Goal: Information Seeking & Learning: Find specific fact

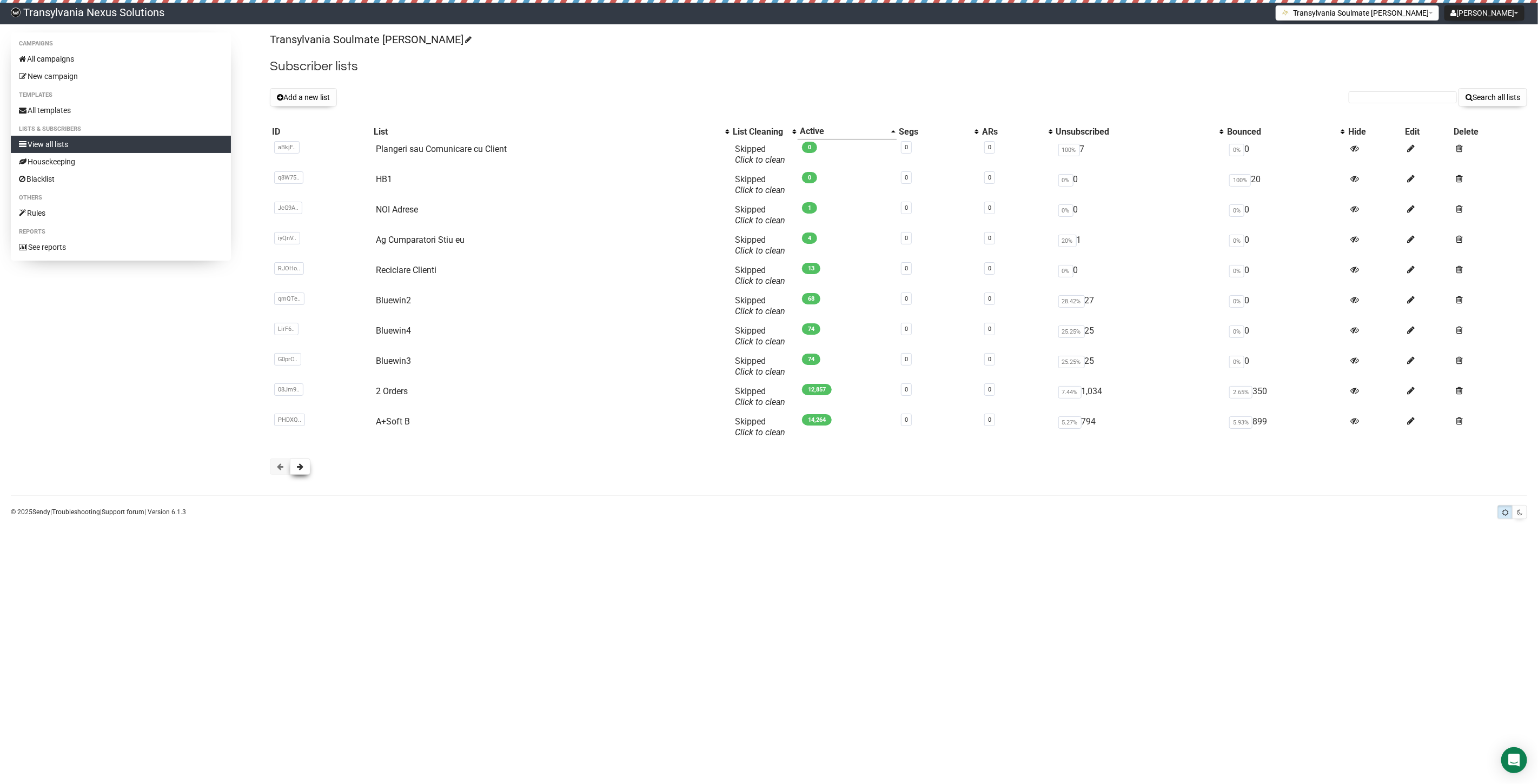
click at [298, 472] on button at bounding box center [300, 466] width 20 height 16
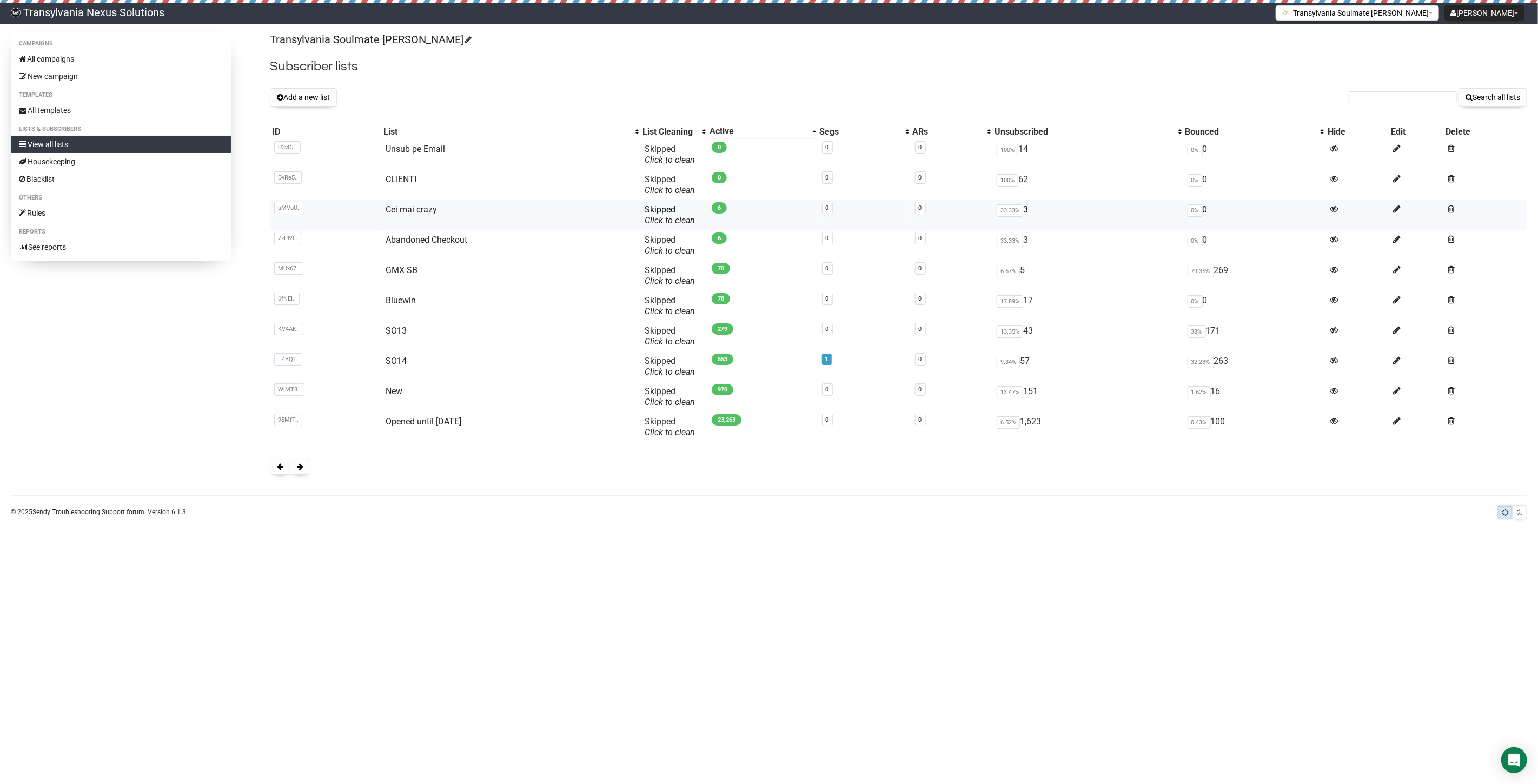
click at [406, 216] on td "Cei mai crazy" at bounding box center [511, 215] width 259 height 30
click at [382, 213] on td "Cei mai crazy" at bounding box center [511, 215] width 259 height 30
click at [396, 212] on link "Cei mai crazy" at bounding box center [411, 209] width 51 height 10
click at [408, 212] on link "Cei mai crazy" at bounding box center [411, 209] width 51 height 10
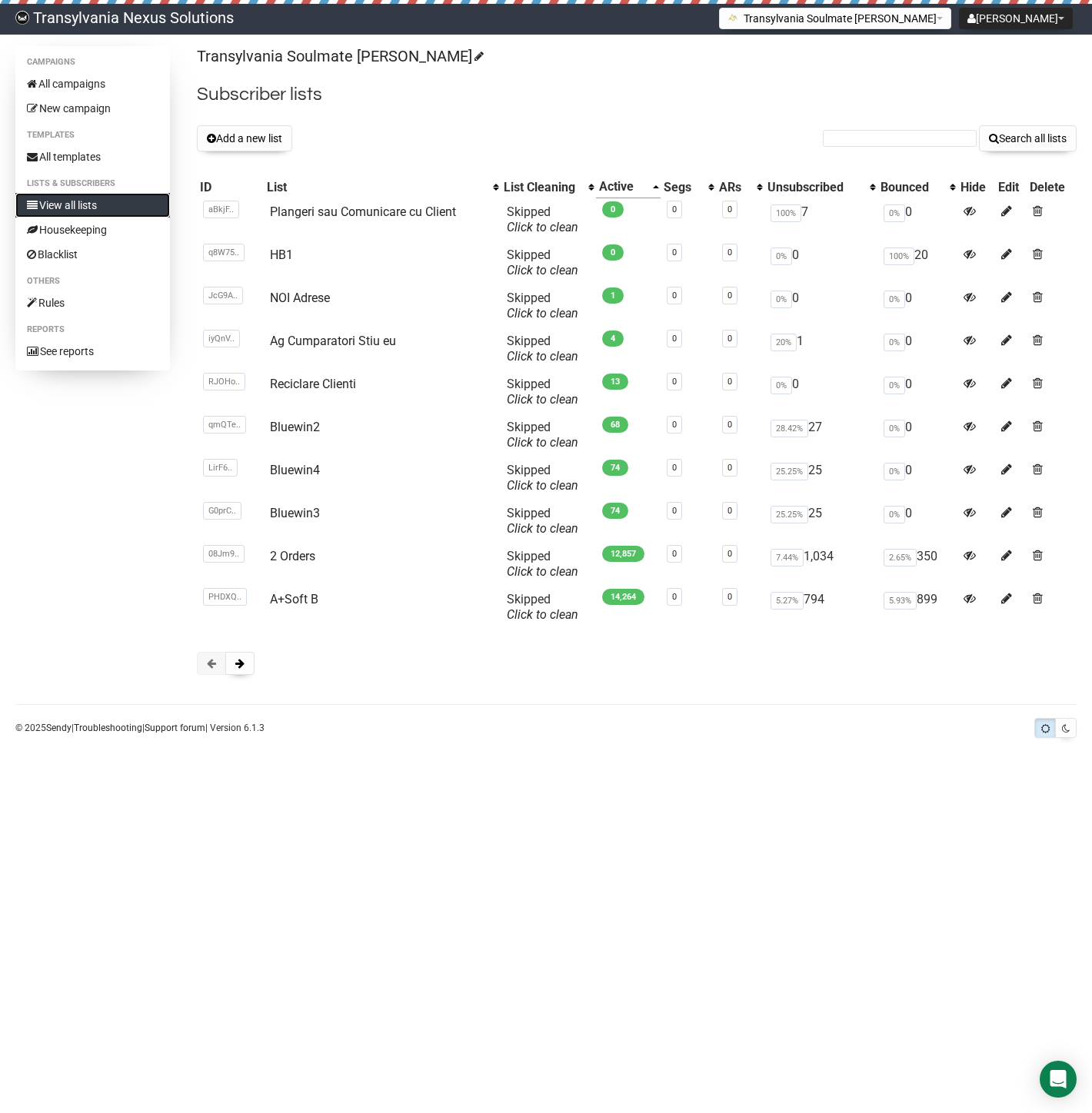
click at [91, 206] on link "View all lists" at bounding box center [92, 205] width 155 height 25
drag, startPoint x: 862, startPoint y: 135, endPoint x: 856, endPoint y: 142, distance: 9.2
click at [862, 135] on input "text" at bounding box center [900, 138] width 154 height 17
paste input "andreahotz72@bluewin.ch"
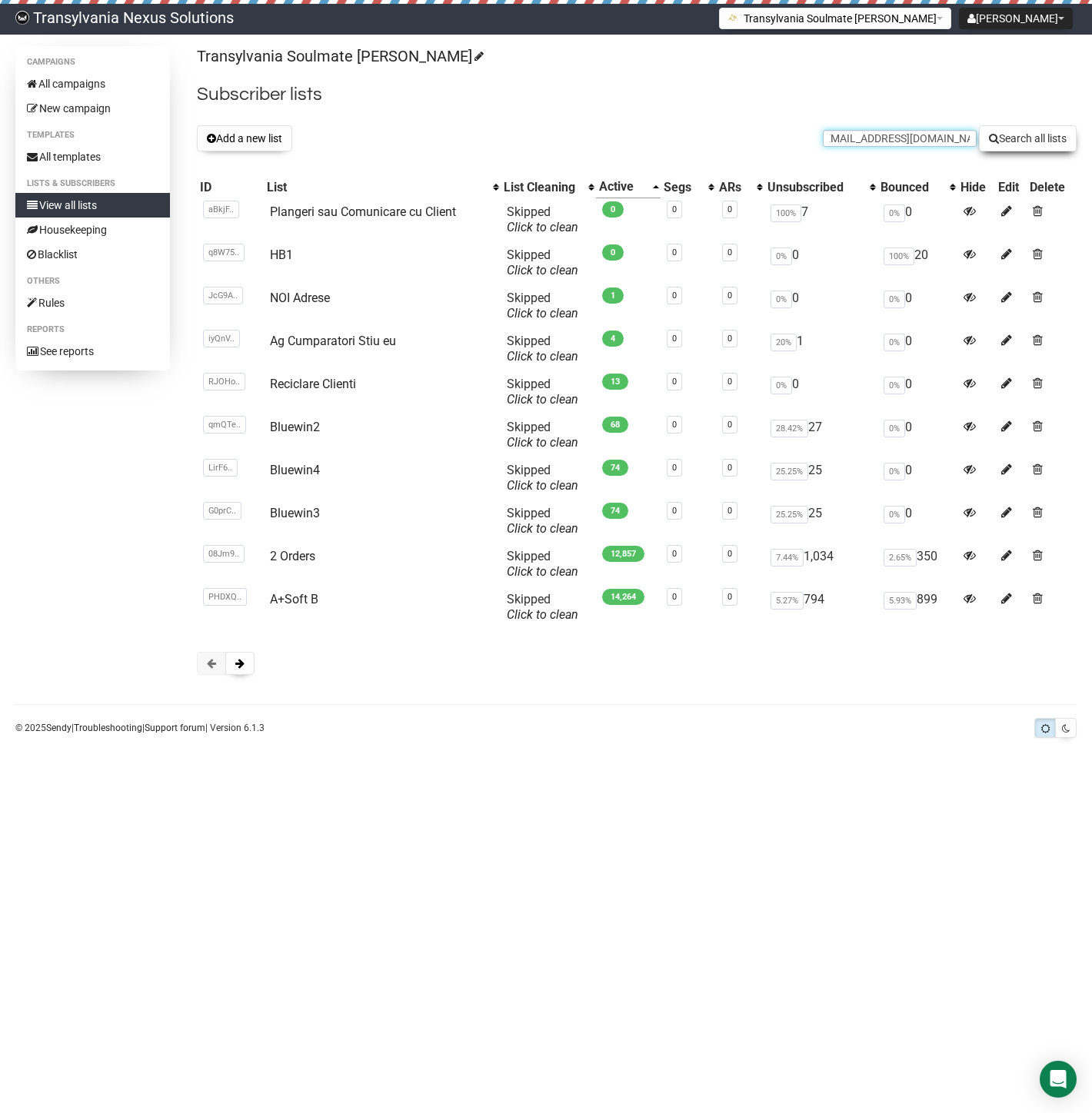
type input "andreahotz72@bluewin.ch"
click at [1008, 137] on button "Search all lists" at bounding box center [1027, 138] width 97 height 26
click at [283, 388] on link "Reciclare Clienti" at bounding box center [313, 384] width 86 height 15
click at [242, 653] on button at bounding box center [240, 663] width 29 height 23
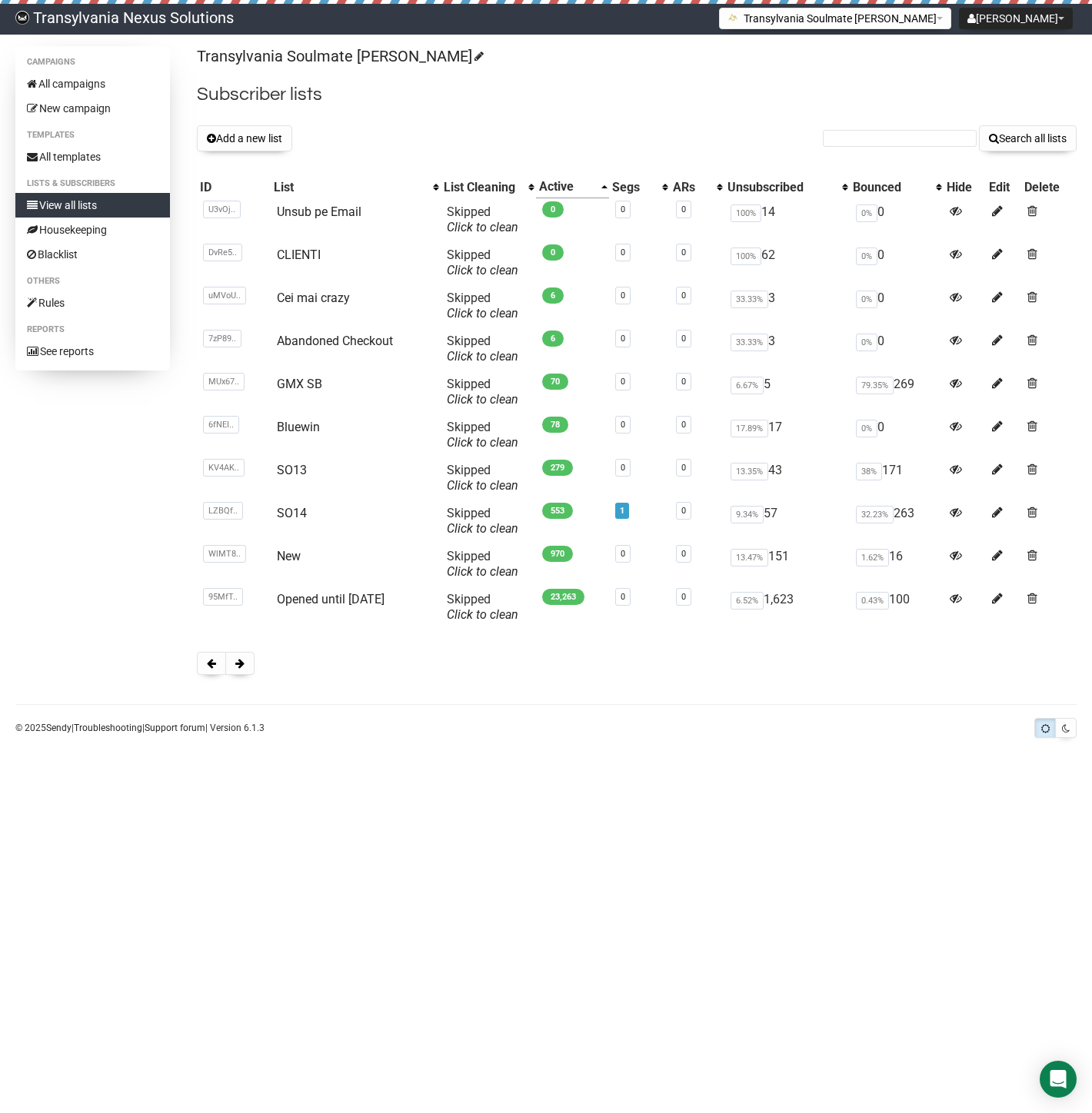
click at [242, 675] on div "Transylvania Soulmate [PERSON_NAME] Subscriber lists Add a new list Search all …" at bounding box center [636, 368] width 879 height 644
click at [247, 663] on button at bounding box center [240, 663] width 29 height 23
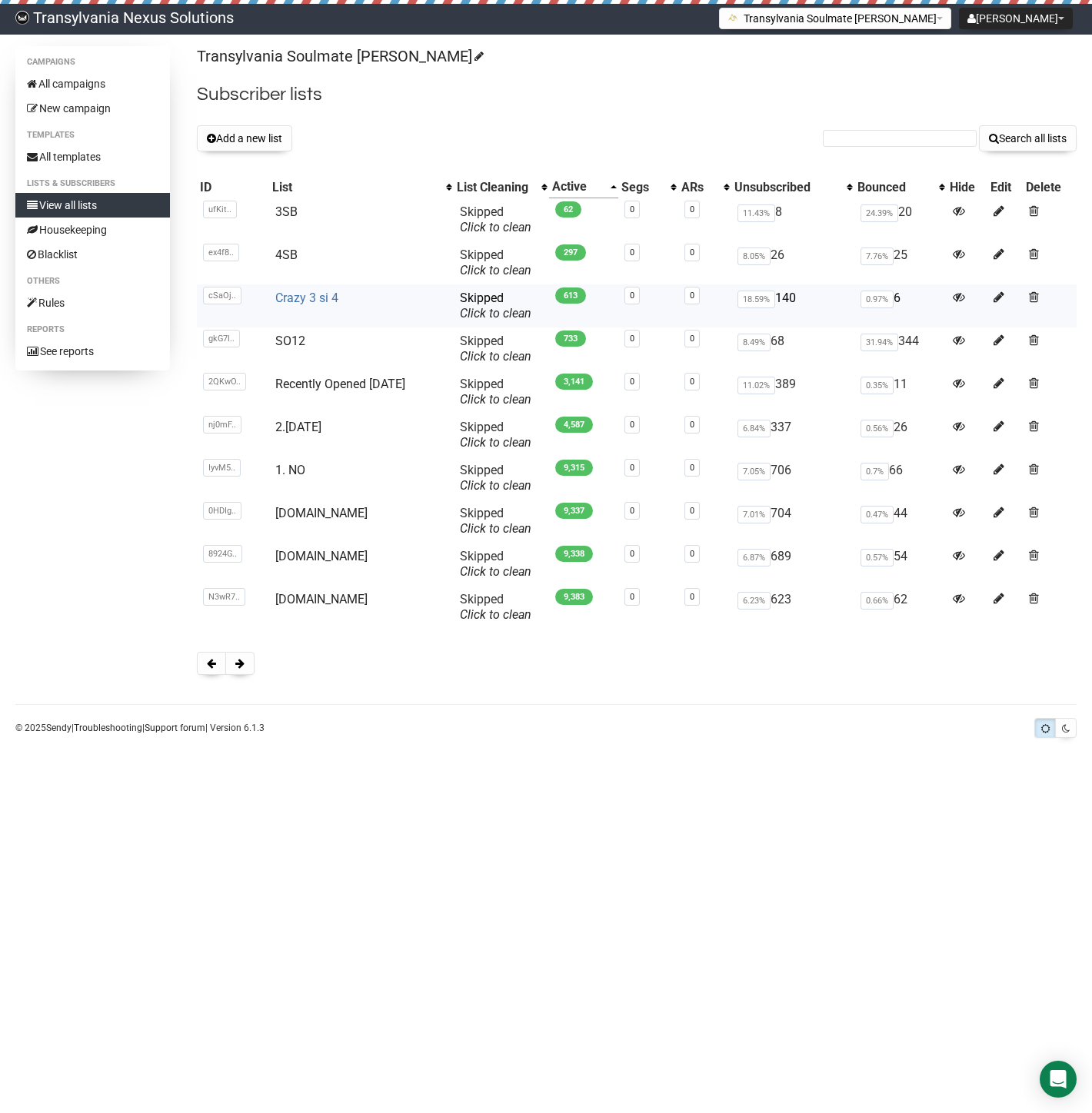
click at [279, 303] on link "Crazy 3 si 4" at bounding box center [307, 297] width 63 height 15
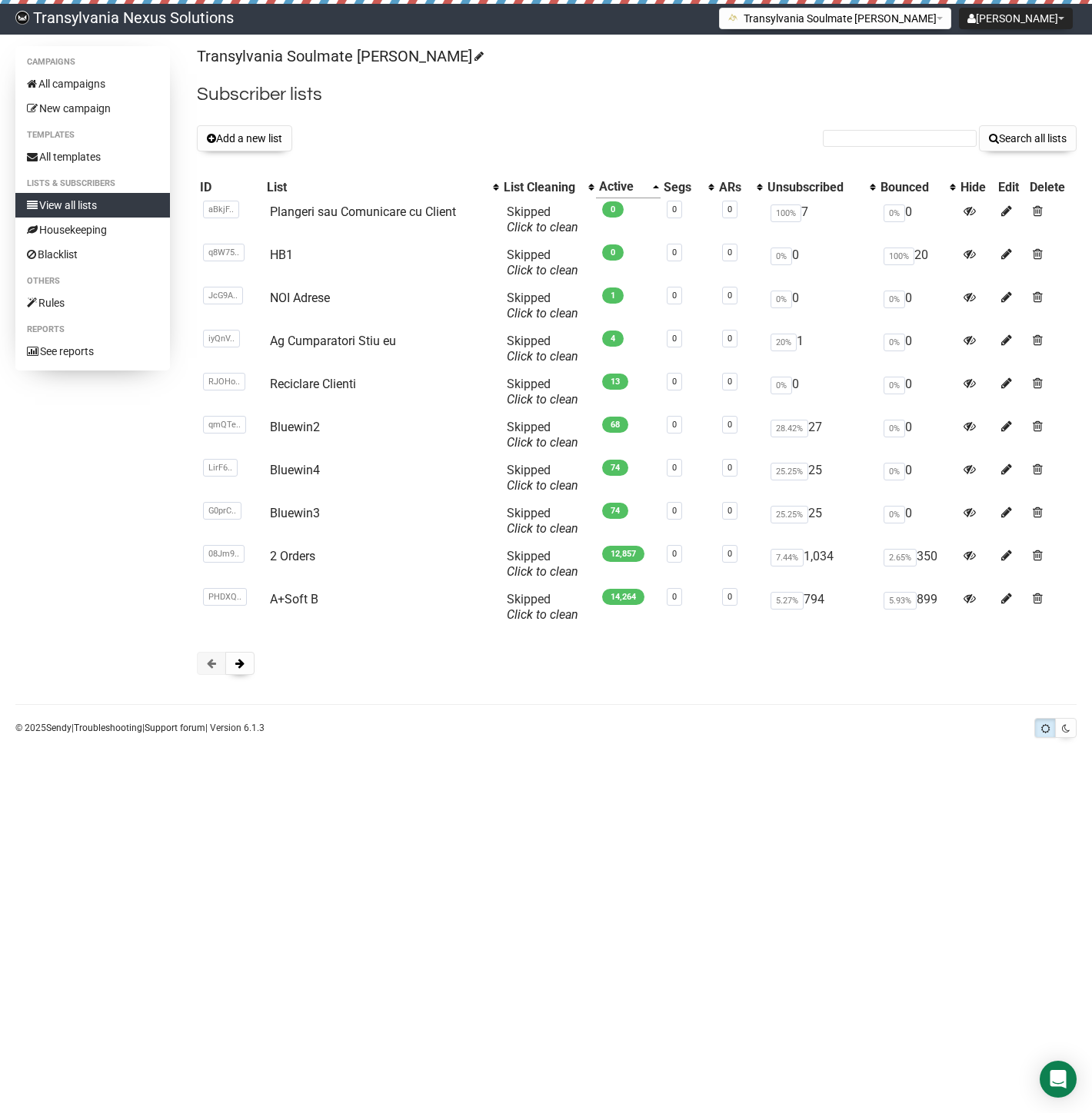
click at [833, 149] on form "Search all lists" at bounding box center [949, 138] width 254 height 26
click at [857, 137] on input "text" at bounding box center [900, 138] width 154 height 17
paste input "24cessa@gmail.com"
type input "24cessa@gmail.com"
drag, startPoint x: 1035, startPoint y: 148, endPoint x: 1025, endPoint y: 133, distance: 18.0
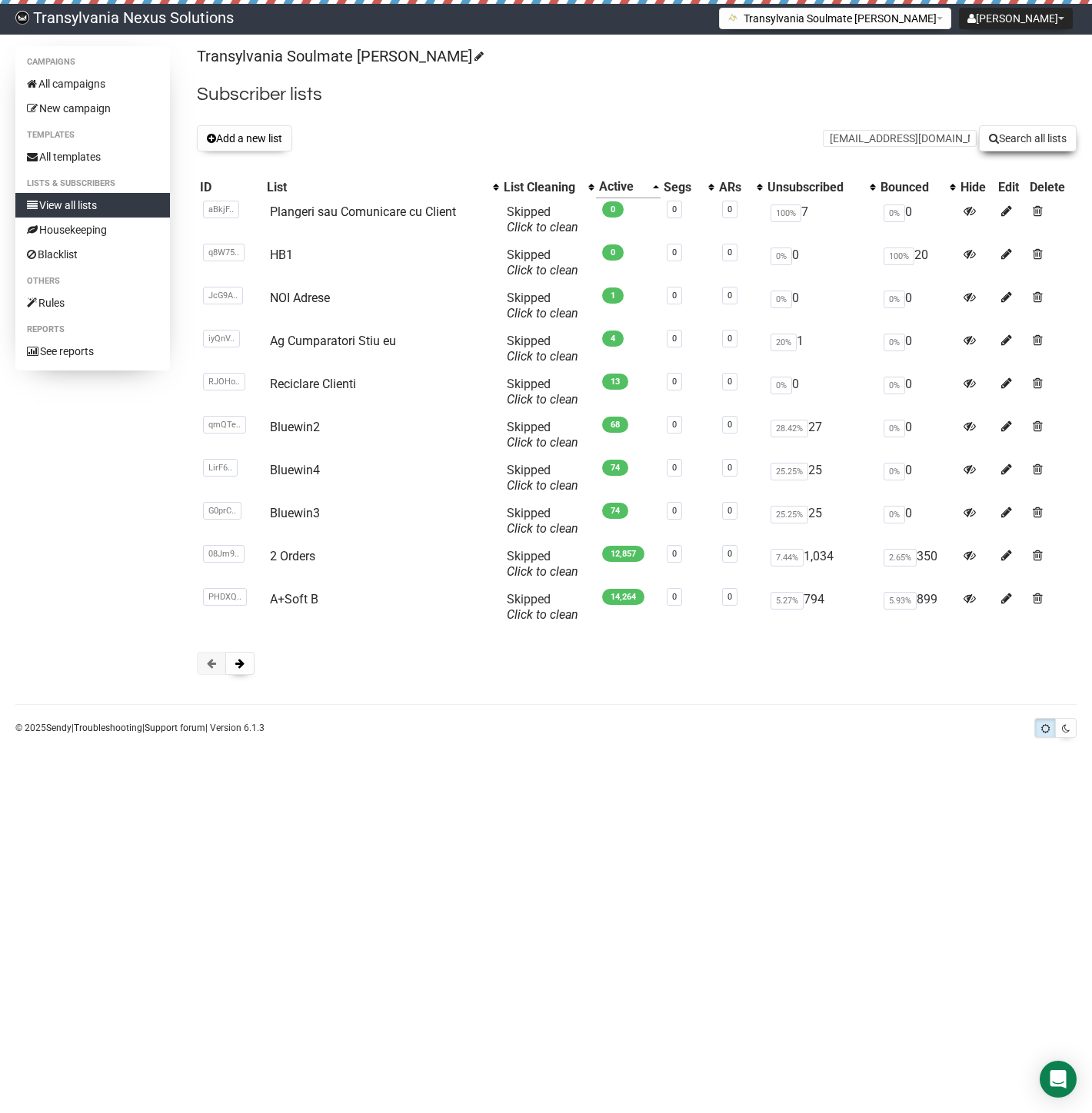
click at [1029, 137] on button "Search all lists" at bounding box center [1027, 138] width 97 height 26
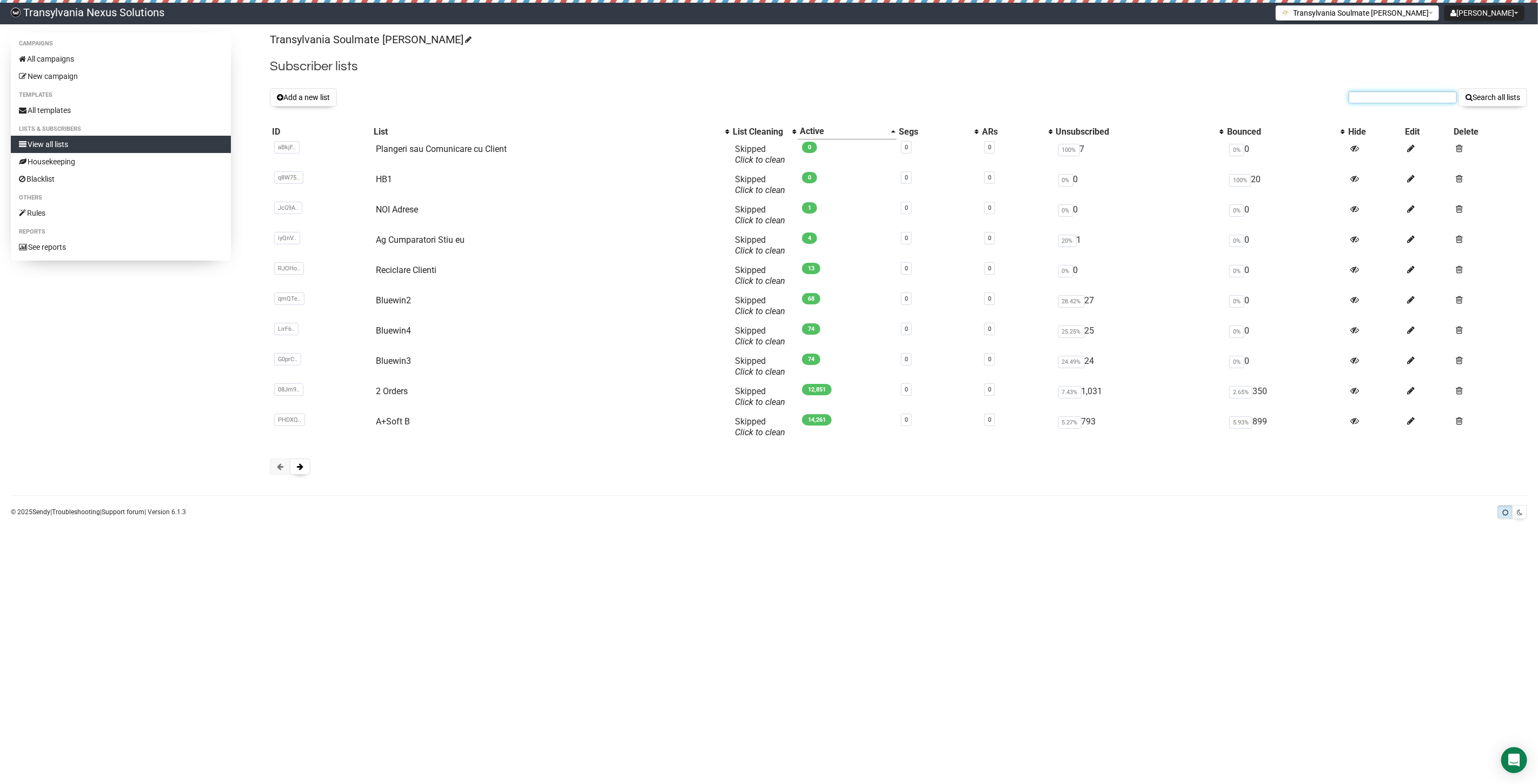
click at [1372, 92] on input "text" at bounding box center [1403, 97] width 108 height 12
paste input "[PERSON_NAME][EMAIL_ADDRESS][DOMAIN_NAME]"
type input "[PERSON_NAME][EMAIL_ADDRESS][DOMAIN_NAME]"
click at [1494, 93] on button "Search all lists" at bounding box center [1493, 97] width 69 height 19
